Goal: Task Accomplishment & Management: Manage account settings

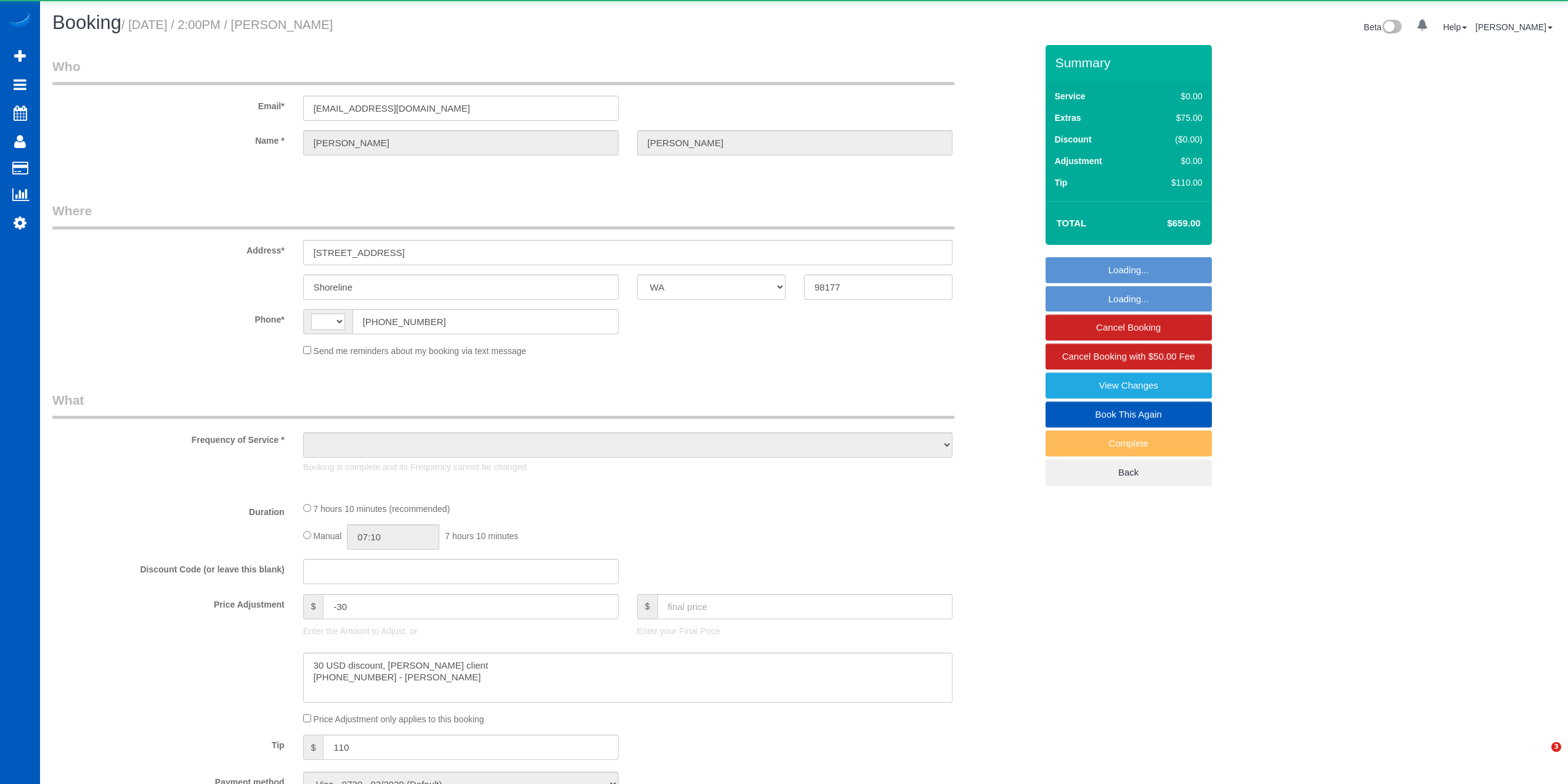
select select "WA"
select select "string:[GEOGRAPHIC_DATA]"
select select "object:1166"
select select "199"
select select "2001"
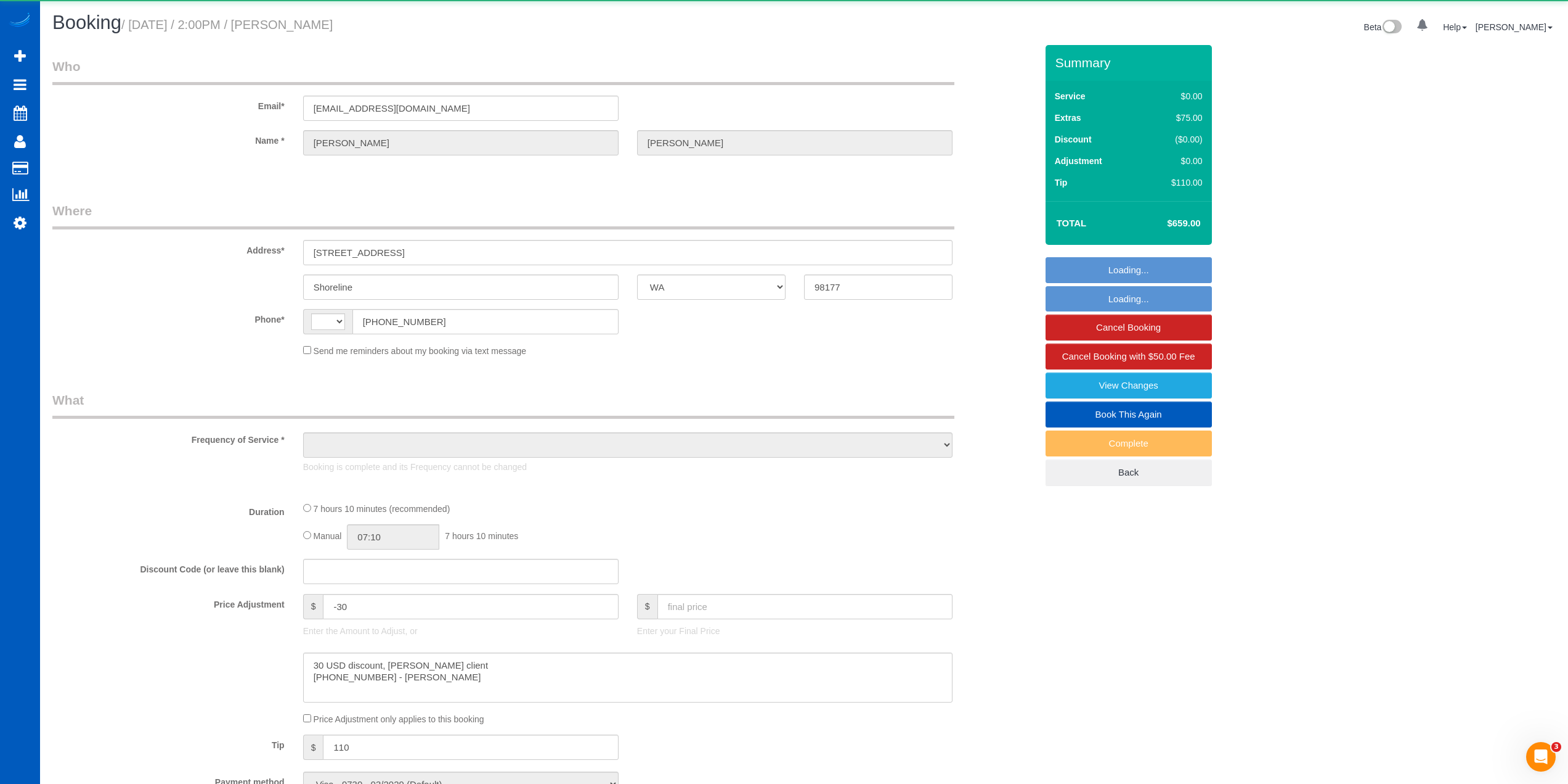
select select "5"
select select "3"
select select "spot1"
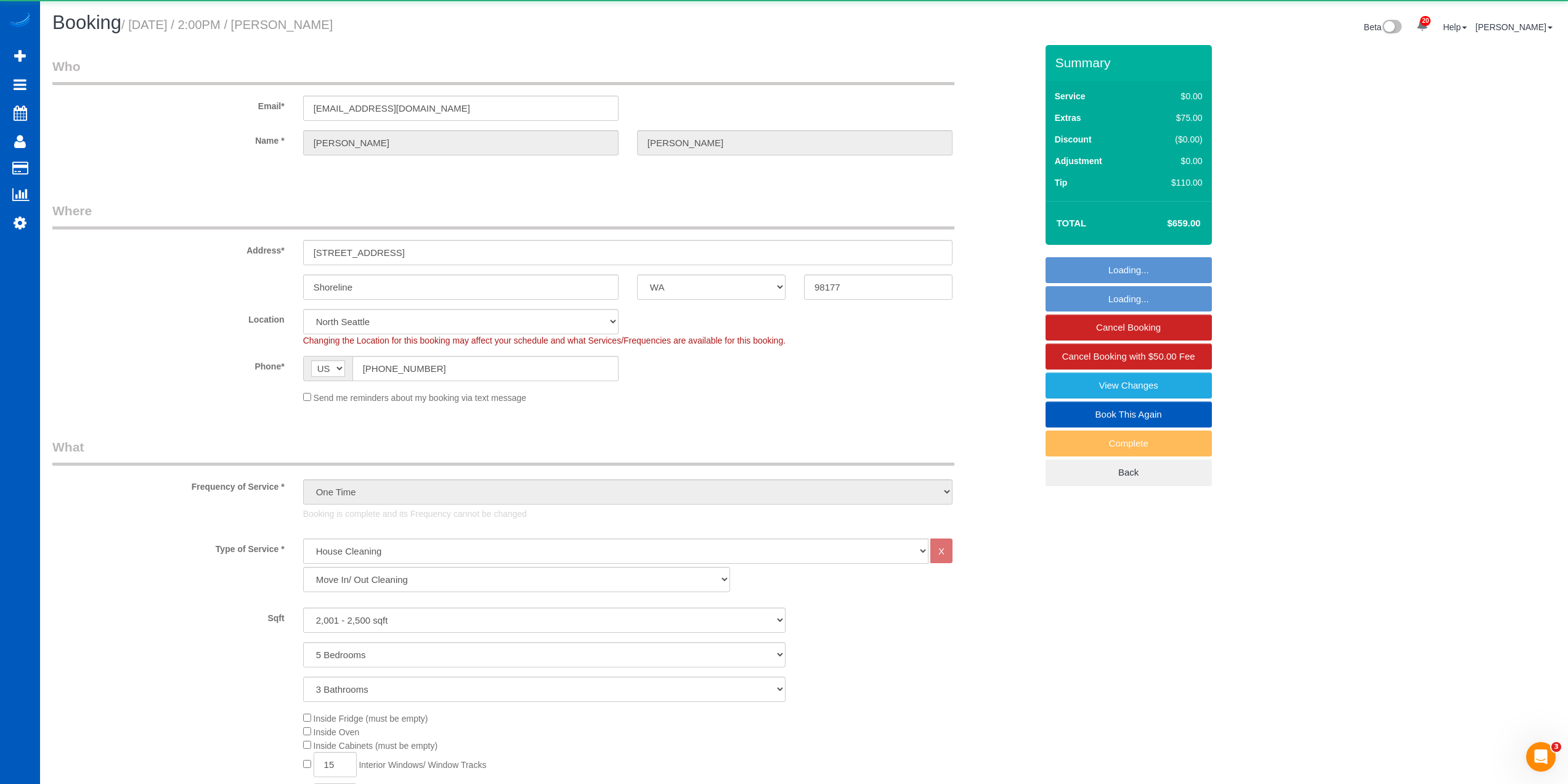
select select "2001"
select select "5"
select select "3"
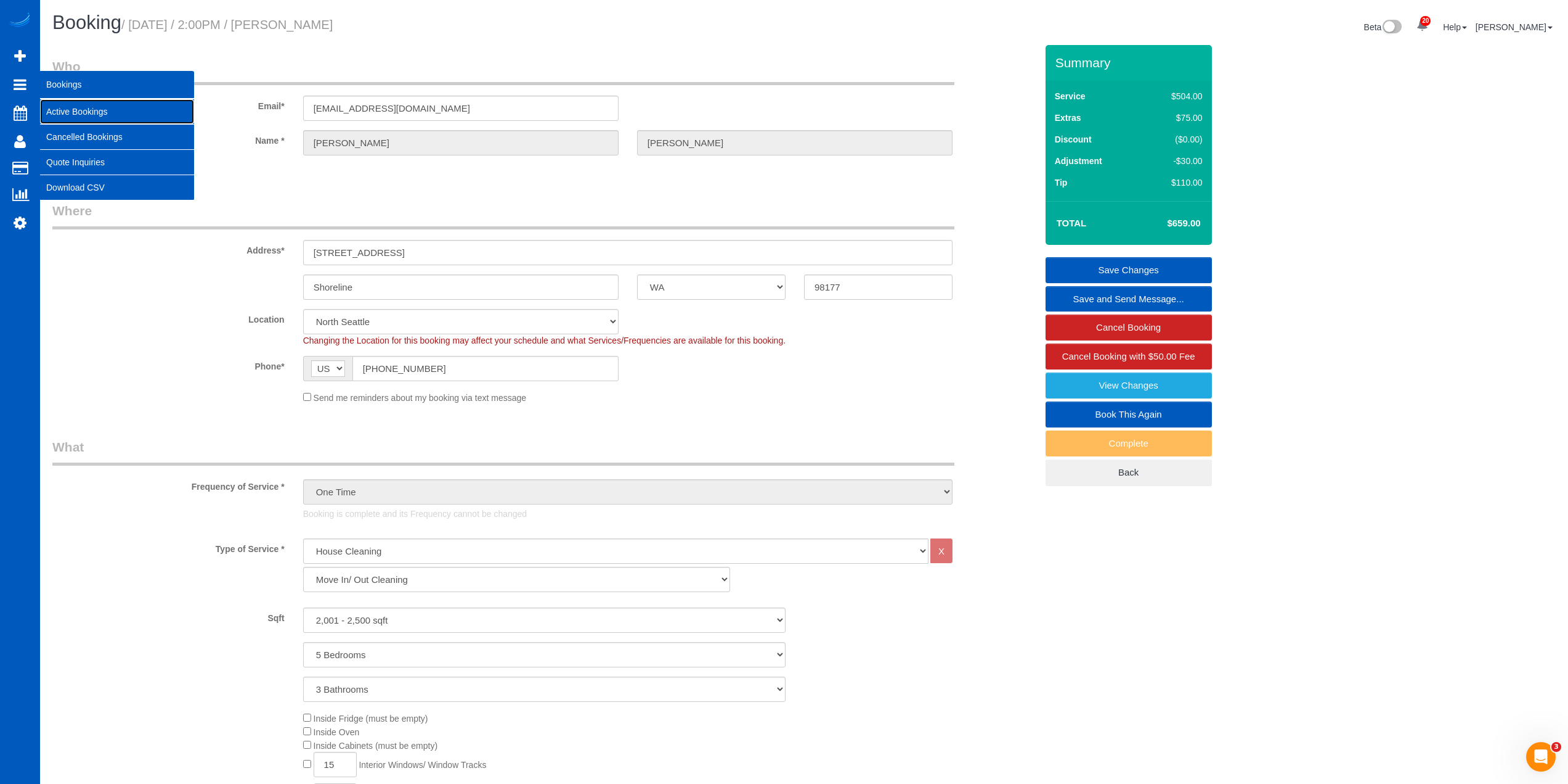
click at [87, 113] on link "Active Bookings" at bounding box center [117, 111] width 154 height 25
